Goal: Task Accomplishment & Management: Use online tool/utility

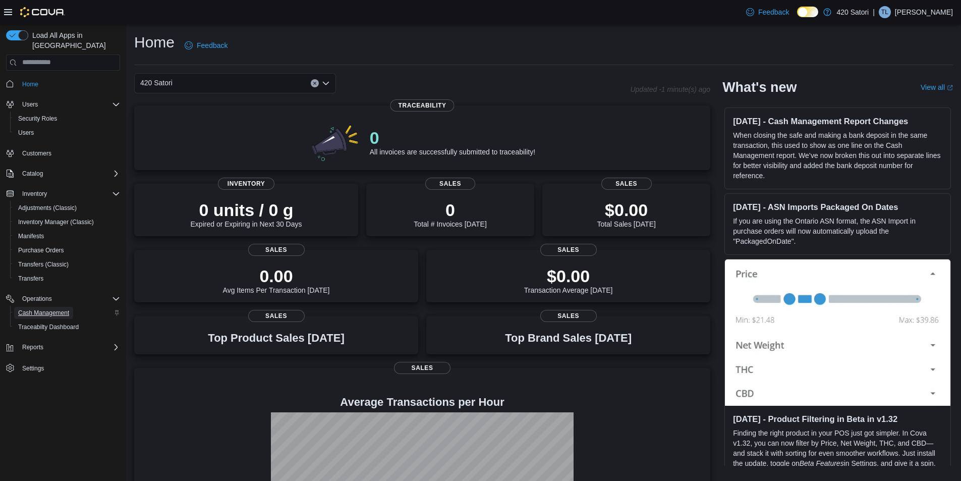
click at [45, 309] on span "Cash Management" at bounding box center [43, 313] width 51 height 8
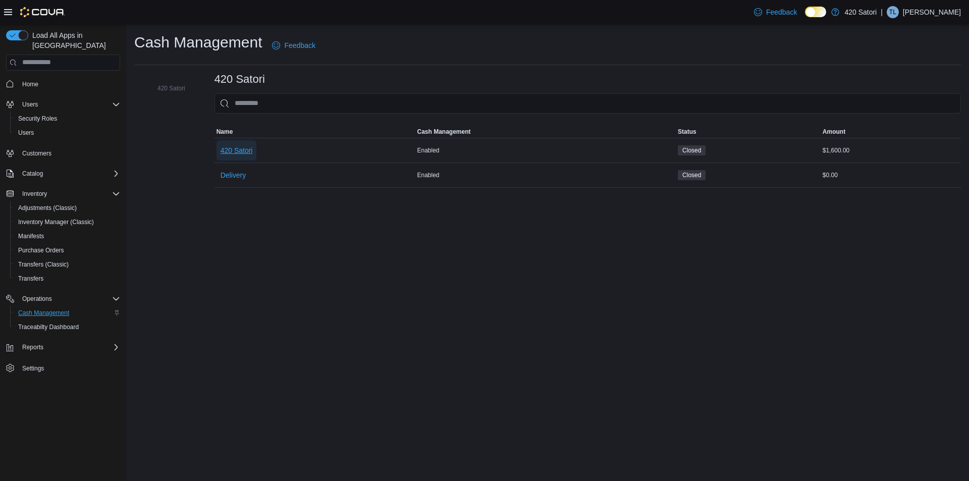
click at [240, 146] on span "420 Satori" at bounding box center [237, 150] width 32 height 10
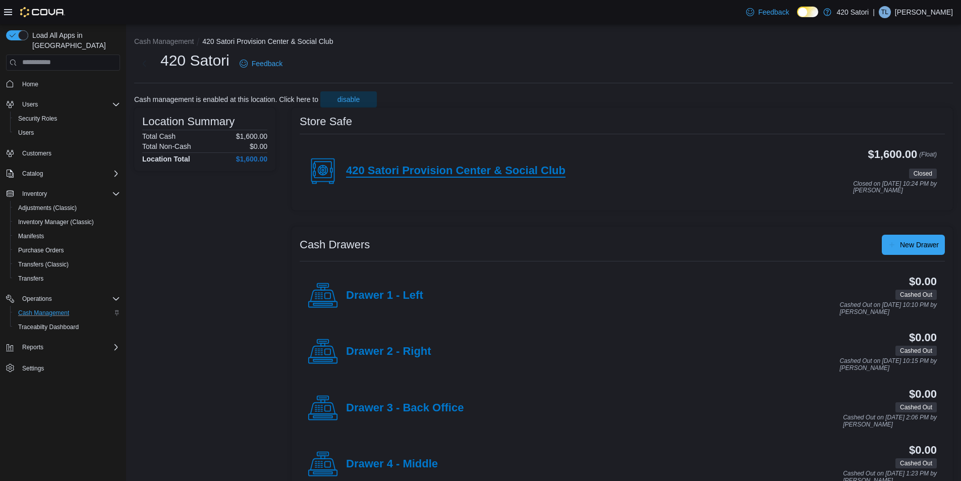
click at [482, 169] on h4 "420 Satori Provision Center & Social Club" at bounding box center [456, 171] width 220 height 13
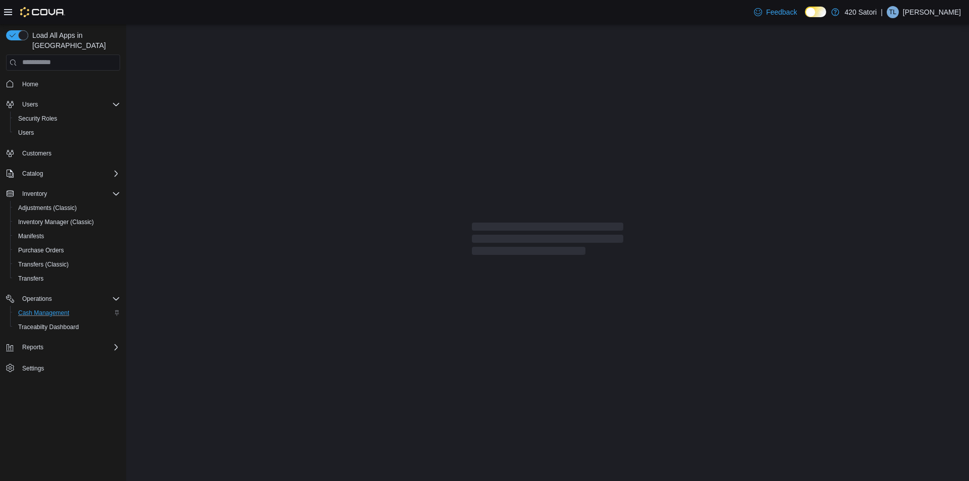
click at [482, 169] on div at bounding box center [547, 240] width 843 height 433
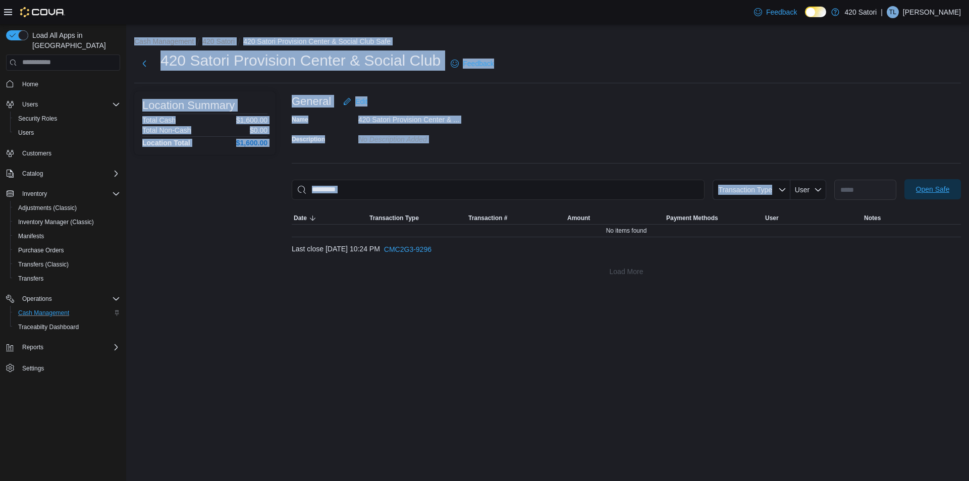
click at [929, 193] on span "Open Safe" at bounding box center [933, 189] width 34 height 10
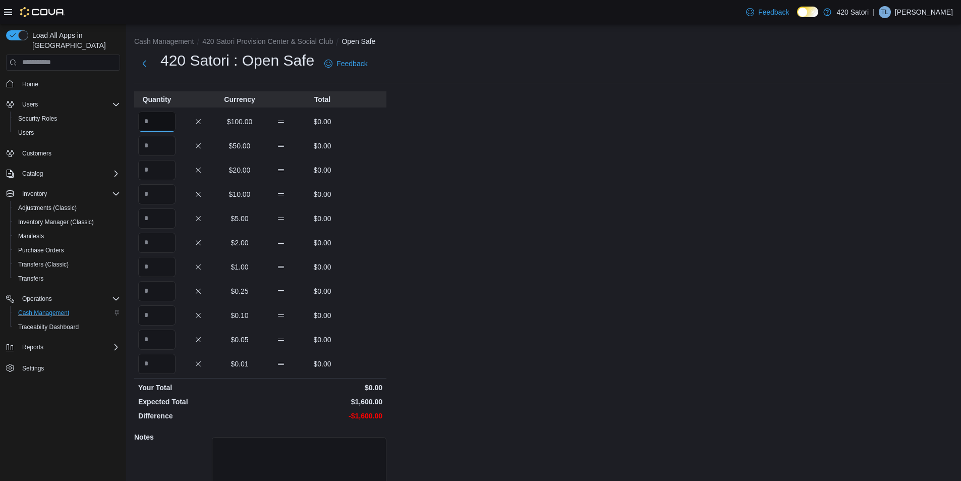
click at [157, 120] on input "Quantity" at bounding box center [156, 122] width 37 height 20
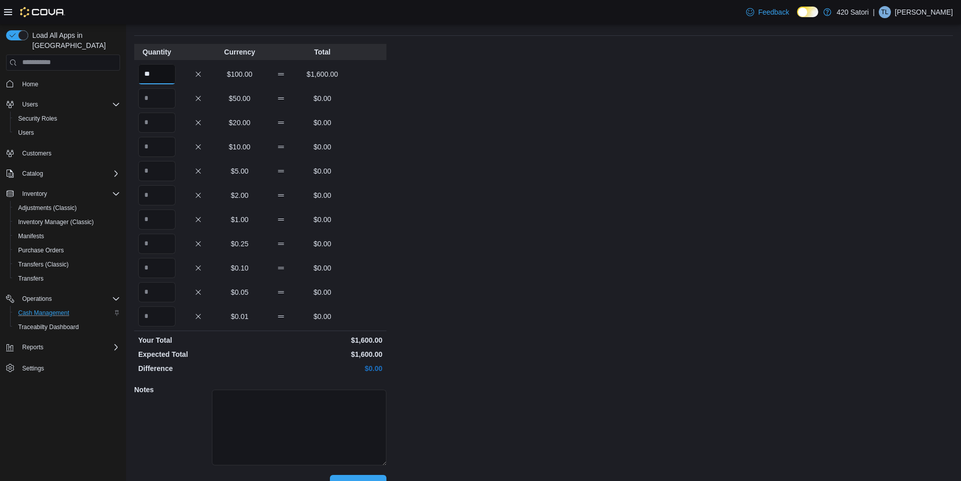
scroll to position [70, 0]
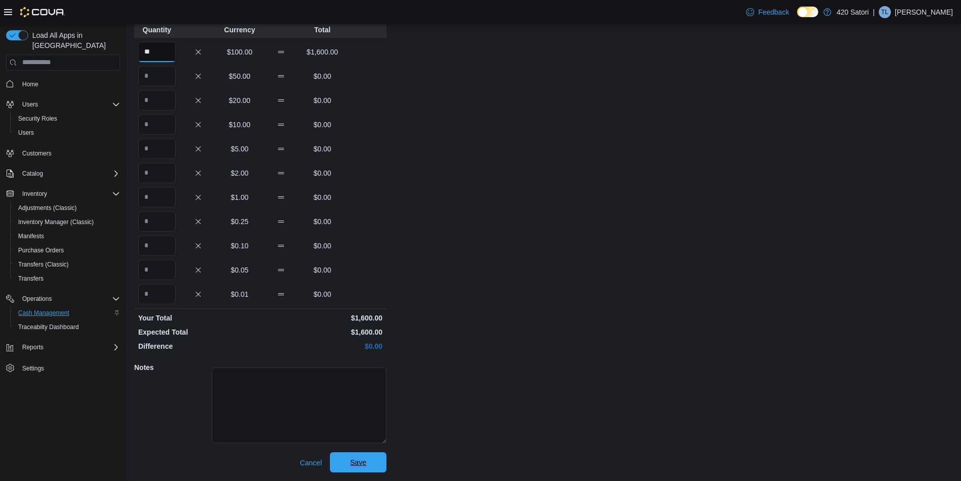
type input "**"
click at [354, 461] on span "Save" at bounding box center [358, 462] width 16 height 10
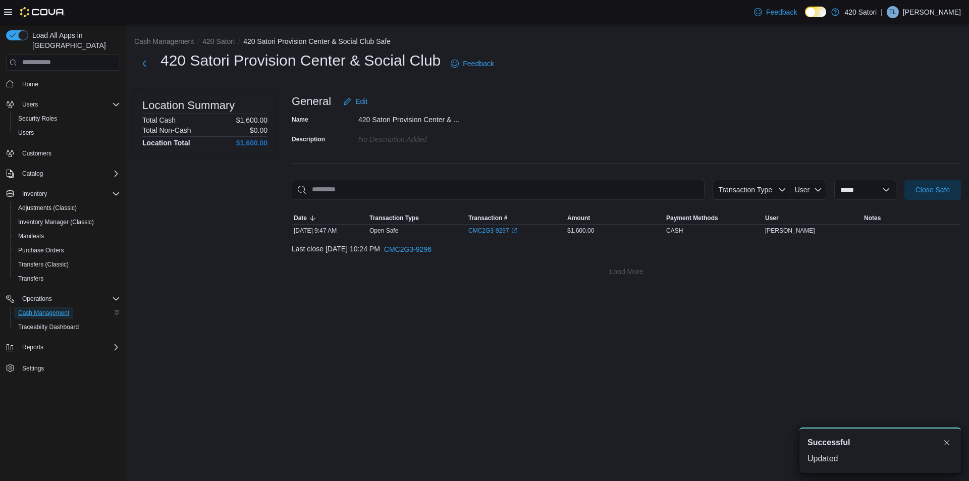
click at [47, 309] on span "Cash Management" at bounding box center [43, 313] width 51 height 8
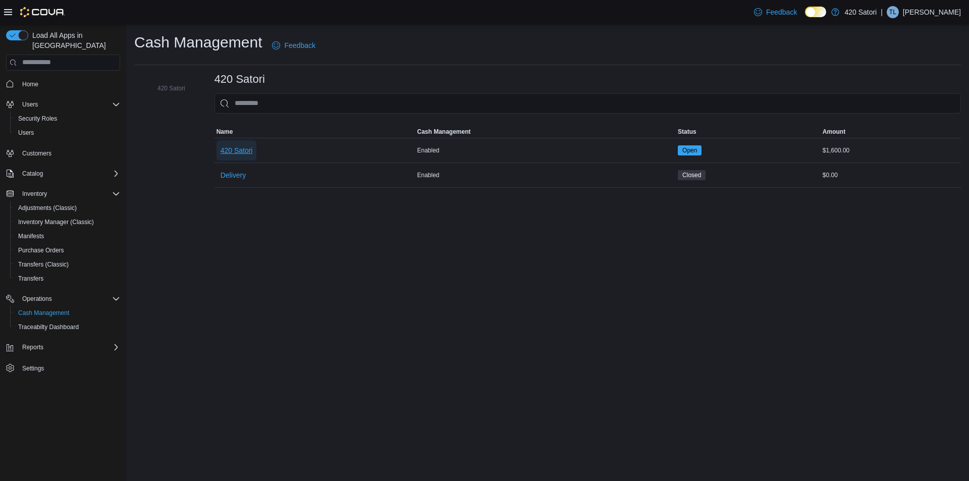
click at [240, 151] on span "420 Satori" at bounding box center [237, 150] width 32 height 10
click at [240, 151] on div "Cash Management Feedback 420 Satori 420 Satori Sorting MemoryTable from EuiInMe…" at bounding box center [547, 110] width 843 height 172
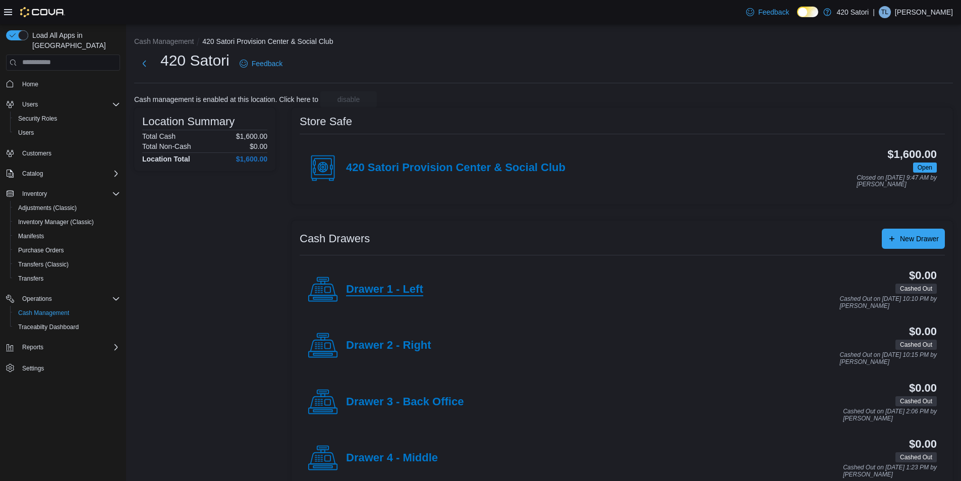
click at [407, 288] on h4 "Drawer 1 - Left" at bounding box center [384, 289] width 77 height 13
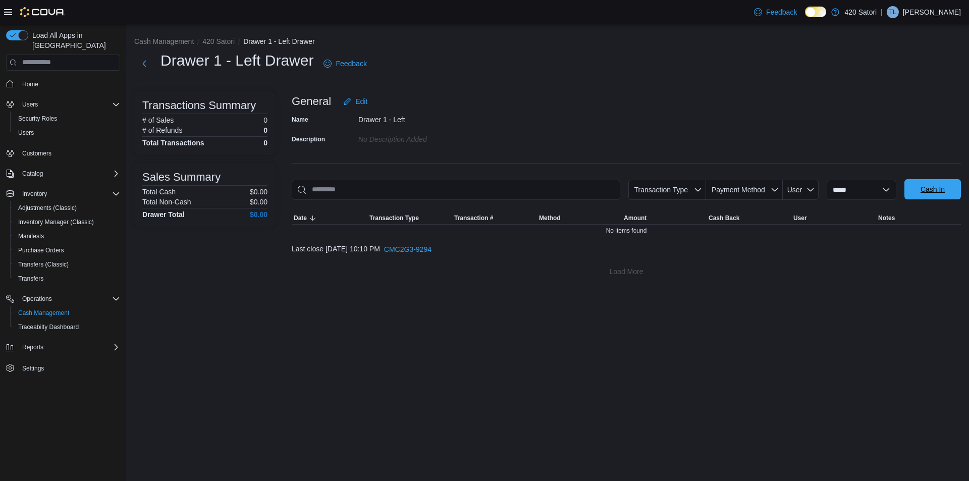
click at [919, 185] on span "Cash In" at bounding box center [932, 189] width 44 height 20
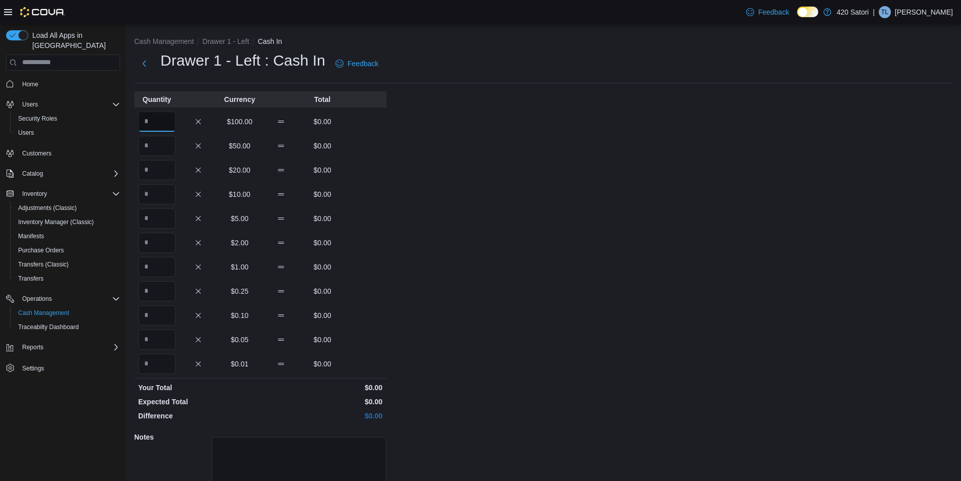
click at [160, 126] on input "Quantity" at bounding box center [156, 122] width 37 height 20
type input "*"
click at [160, 148] on input "Quantity" at bounding box center [156, 146] width 37 height 20
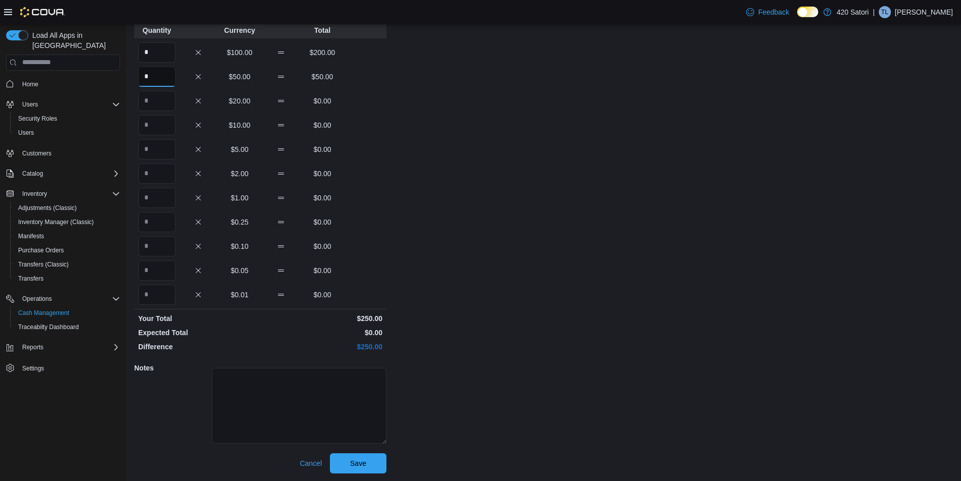
scroll to position [70, 0]
type input "*"
click at [351, 463] on span "Save" at bounding box center [358, 462] width 16 height 10
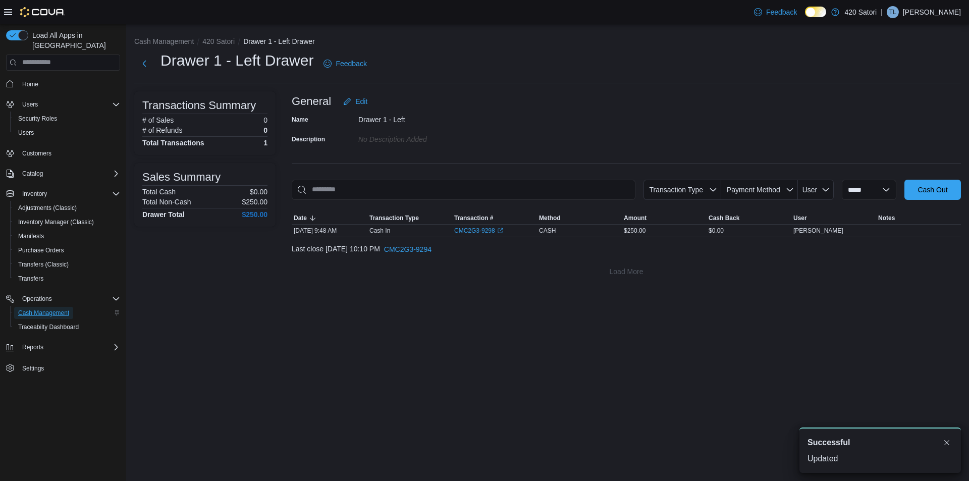
click at [49, 309] on span "Cash Management" at bounding box center [43, 313] width 51 height 8
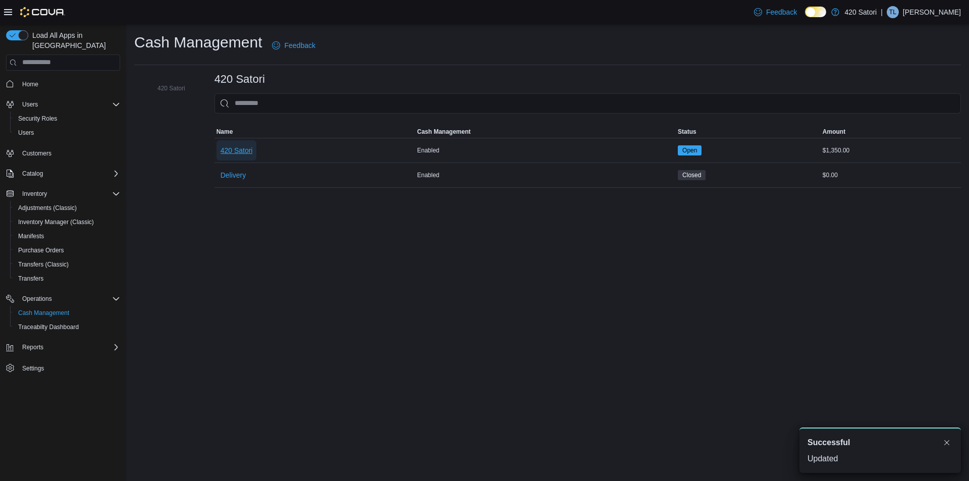
click at [243, 150] on span "420 Satori" at bounding box center [237, 150] width 32 height 10
click at [243, 150] on div "Cash Management Feedback 420 Satori 420 Satori Sorting MemoryTable from EuiInMe…" at bounding box center [547, 110] width 843 height 172
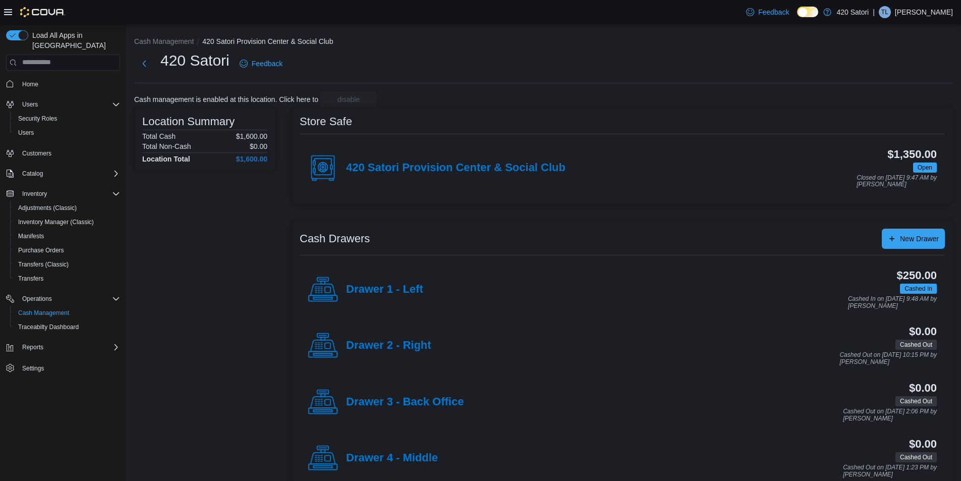
click at [394, 342] on h4 "Drawer 2 - Right" at bounding box center [388, 345] width 85 height 13
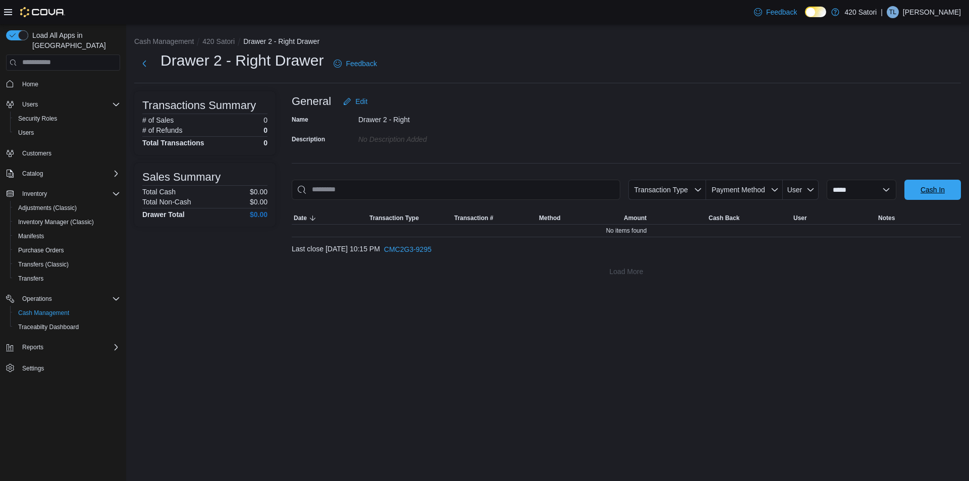
drag, startPoint x: 930, startPoint y: 192, endPoint x: 921, endPoint y: 192, distance: 9.1
click at [929, 192] on span "Cash In" at bounding box center [932, 190] width 24 height 10
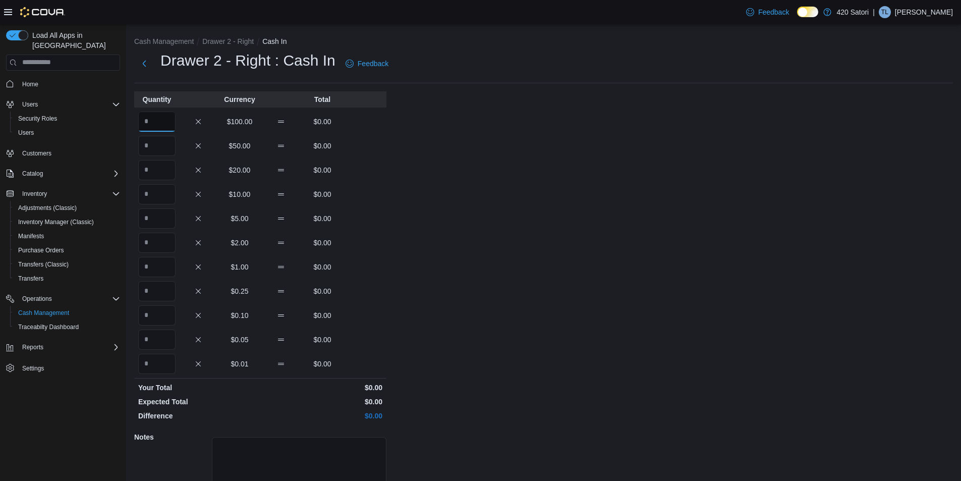
click at [163, 122] on input "Quantity" at bounding box center [156, 122] width 37 height 20
type input "*"
click at [150, 142] on input "Quantity" at bounding box center [156, 146] width 37 height 20
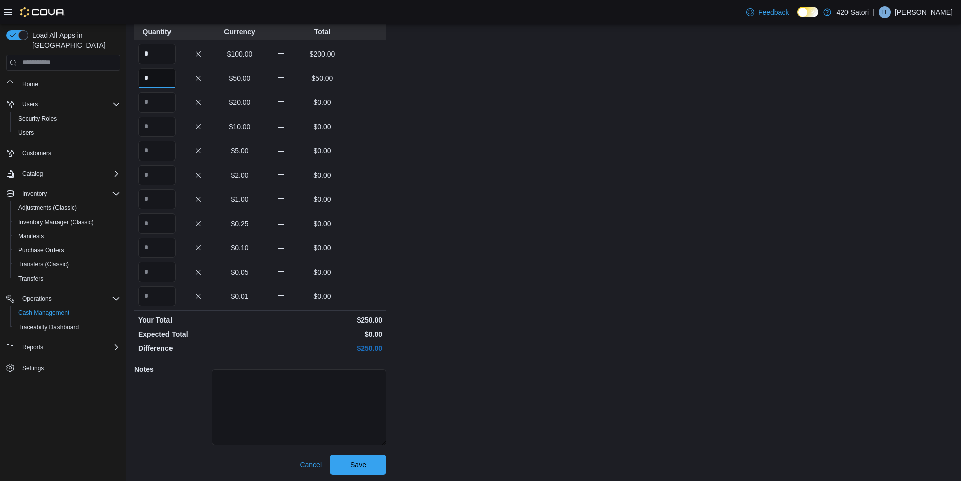
scroll to position [70, 0]
type input "*"
click at [374, 461] on span "Save" at bounding box center [358, 462] width 44 height 20
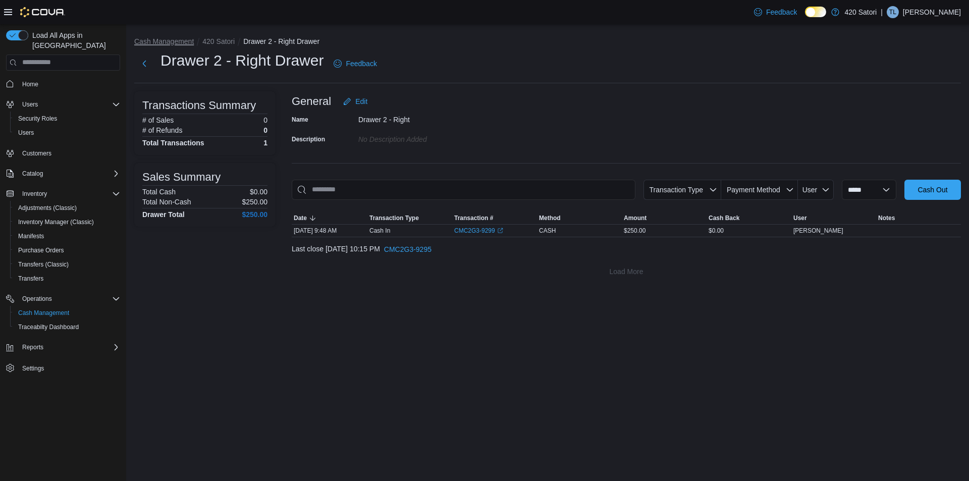
click at [169, 44] on button "Cash Management" at bounding box center [164, 41] width 60 height 8
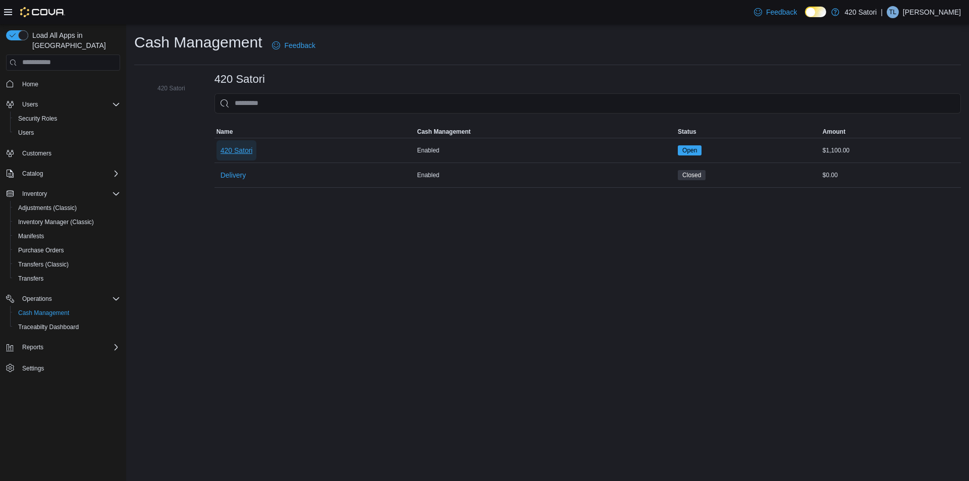
click at [245, 150] on span "420 Satori" at bounding box center [237, 150] width 32 height 10
